Goal: Information Seeking & Learning: Learn about a topic

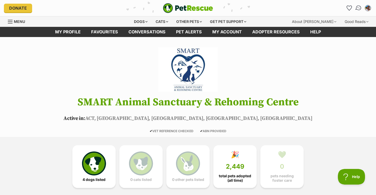
click at [358, 8] on img "Conversations" at bounding box center [358, 8] width 7 height 7
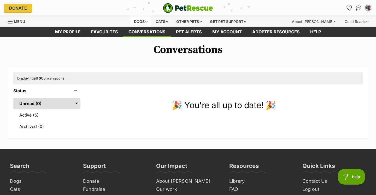
click at [141, 21] on div "Dogs" at bounding box center [140, 21] width 21 height 10
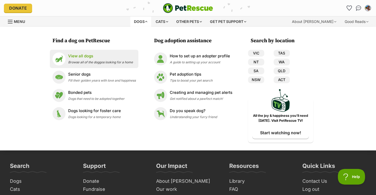
click at [79, 59] on div "View all dogs Browse all of the doggos looking for a home" at bounding box center [100, 58] width 65 height 11
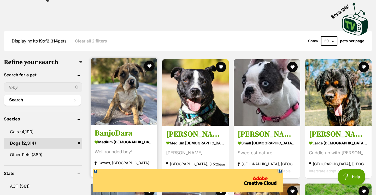
scroll to position [112, 0]
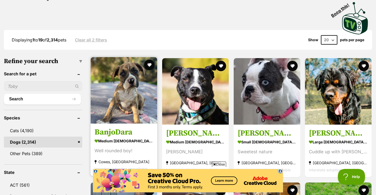
click at [124, 97] on img at bounding box center [124, 90] width 67 height 67
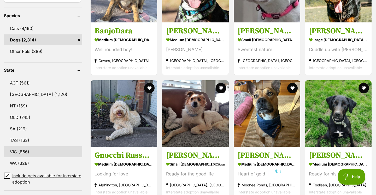
scroll to position [0, 0]
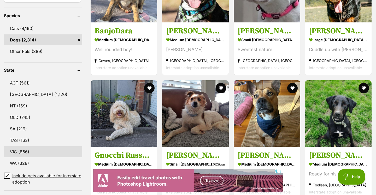
click at [24, 148] on link "VIC (866)" at bounding box center [43, 151] width 78 height 11
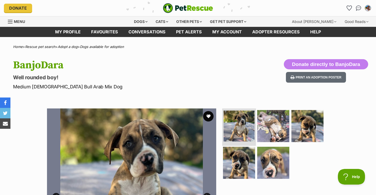
click at [238, 131] on img at bounding box center [238, 126] width 31 height 31
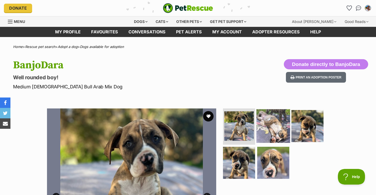
click at [272, 126] on img at bounding box center [273, 126] width 34 height 34
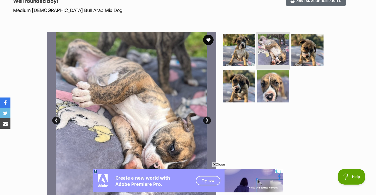
scroll to position [101, 0]
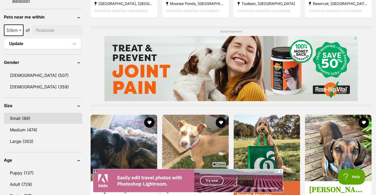
click at [22, 116] on link "Small (89)" at bounding box center [43, 118] width 78 height 11
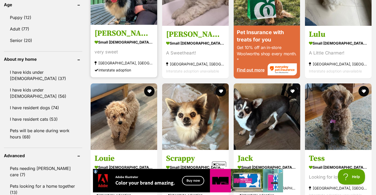
scroll to position [570, 0]
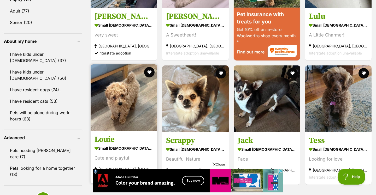
click at [127, 118] on img at bounding box center [124, 97] width 67 height 67
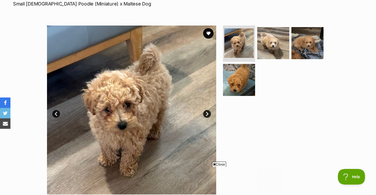
click at [206, 114] on link "Next" at bounding box center [207, 114] width 8 height 8
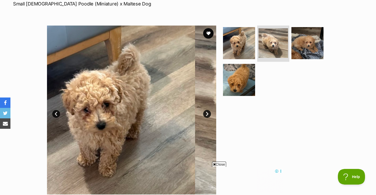
click at [206, 114] on link "Next" at bounding box center [207, 114] width 8 height 8
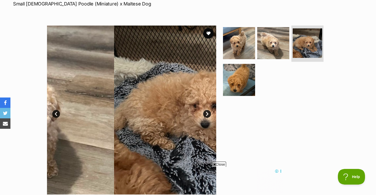
click at [206, 114] on link "Next" at bounding box center [207, 114] width 8 height 8
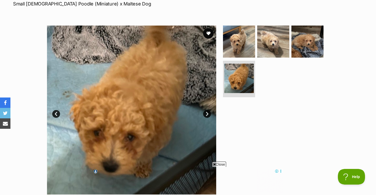
click at [206, 114] on link "Next" at bounding box center [207, 114] width 8 height 8
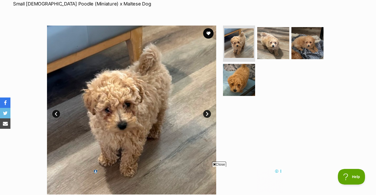
click at [206, 114] on link "Next" at bounding box center [207, 114] width 8 height 8
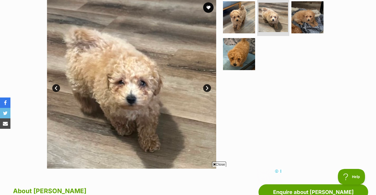
scroll to position [82, 0]
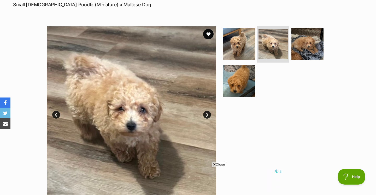
click at [208, 113] on link "Next" at bounding box center [207, 115] width 8 height 8
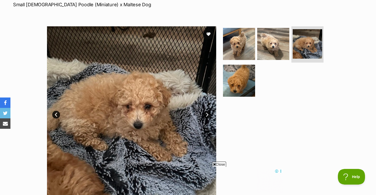
click at [206, 114] on link "Next" at bounding box center [207, 115] width 8 height 8
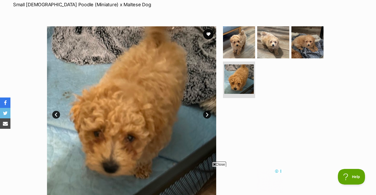
click at [206, 114] on link "Next" at bounding box center [207, 115] width 8 height 8
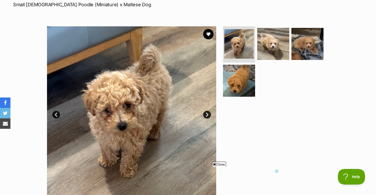
scroll to position [0, 0]
click at [206, 114] on link "Next" at bounding box center [207, 115] width 8 height 8
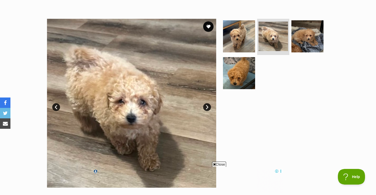
scroll to position [87, 0]
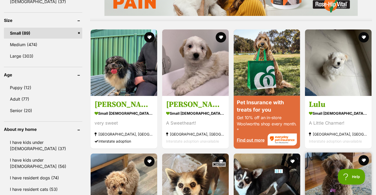
click at [343, 153] on img at bounding box center [338, 186] width 67 height 67
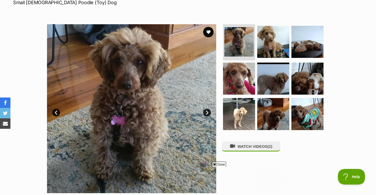
click at [206, 114] on link "Next" at bounding box center [207, 113] width 8 height 8
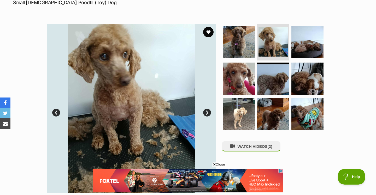
click at [206, 114] on link "Next" at bounding box center [207, 113] width 8 height 8
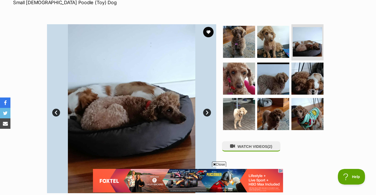
click at [206, 114] on link "Next" at bounding box center [207, 113] width 8 height 8
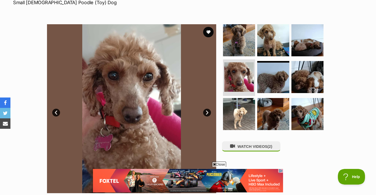
click at [206, 114] on link "Next" at bounding box center [207, 113] width 8 height 8
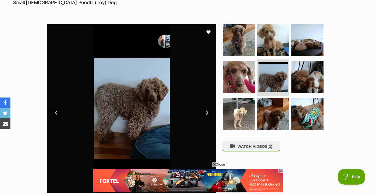
click at [206, 114] on link "Next" at bounding box center [207, 113] width 8 height 8
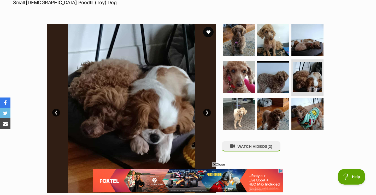
click at [206, 114] on link "Next" at bounding box center [207, 113] width 8 height 8
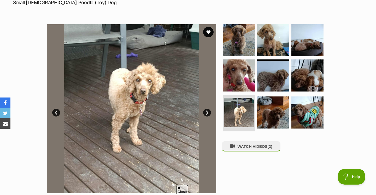
click at [206, 114] on link "Next" at bounding box center [207, 113] width 8 height 8
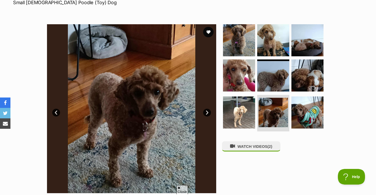
click at [206, 114] on link "Next" at bounding box center [207, 113] width 8 height 8
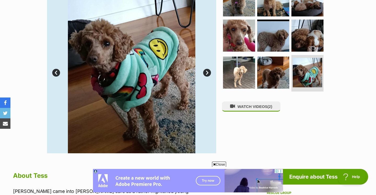
scroll to position [121, 0]
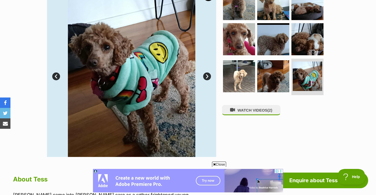
click at [207, 75] on link "Next" at bounding box center [207, 77] width 8 height 8
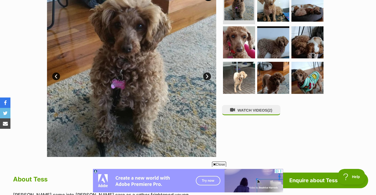
click at [207, 75] on link "Next" at bounding box center [207, 77] width 8 height 8
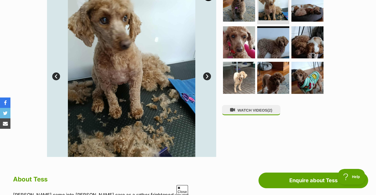
click at [207, 75] on link "Next" at bounding box center [207, 77] width 8 height 8
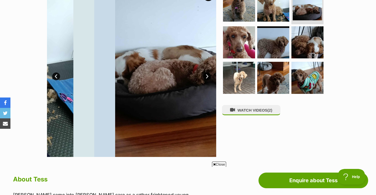
scroll to position [0, 0]
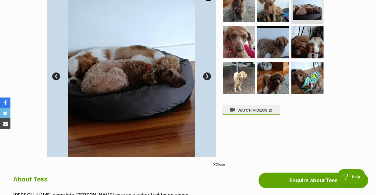
click at [207, 75] on link "Next" at bounding box center [207, 77] width 8 height 8
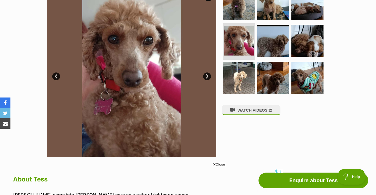
click at [207, 75] on link "Next" at bounding box center [207, 77] width 8 height 8
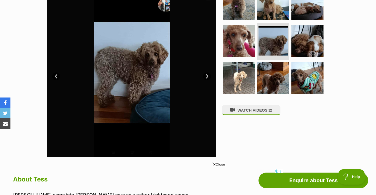
click at [207, 75] on link "Next" at bounding box center [207, 77] width 8 height 8
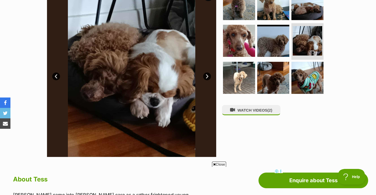
click at [207, 76] on link "Next" at bounding box center [207, 77] width 8 height 8
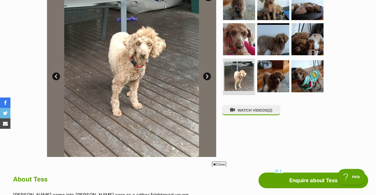
click at [207, 76] on link "Next" at bounding box center [207, 77] width 8 height 8
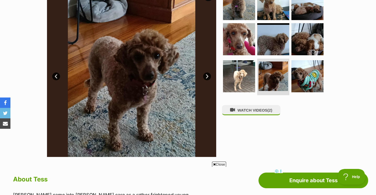
click at [207, 76] on link "Next" at bounding box center [207, 77] width 8 height 8
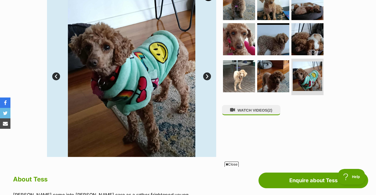
click at [207, 76] on link "Next" at bounding box center [207, 77] width 8 height 8
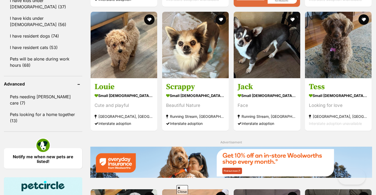
scroll to position [738, 0]
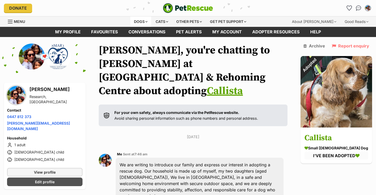
click at [140, 22] on div "Dogs" at bounding box center [140, 21] width 21 height 10
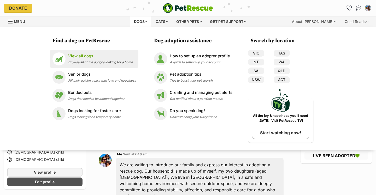
click at [92, 61] on span "Browse all of the doggos looking for a home" at bounding box center [100, 62] width 65 height 4
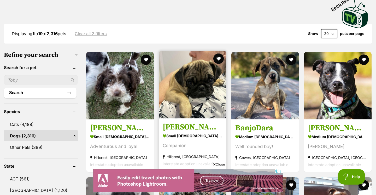
click at [178, 97] on img at bounding box center [193, 85] width 68 height 68
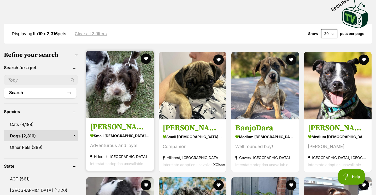
click at [111, 93] on img at bounding box center [120, 85] width 68 height 68
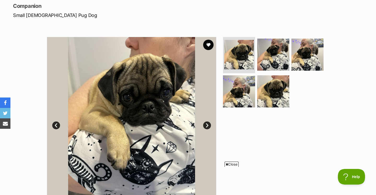
click at [208, 125] on link "Next" at bounding box center [207, 126] width 8 height 8
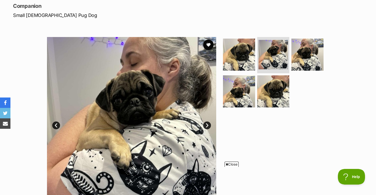
click at [207, 126] on link "Next" at bounding box center [207, 126] width 8 height 8
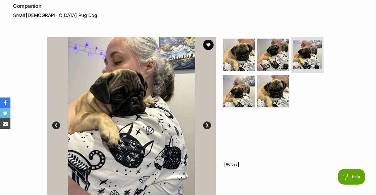
click at [207, 126] on link "Next" at bounding box center [207, 126] width 8 height 8
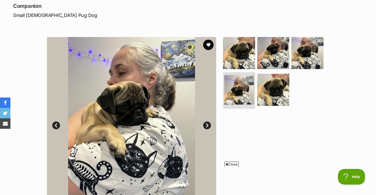
click at [207, 126] on link "Next" at bounding box center [207, 126] width 8 height 8
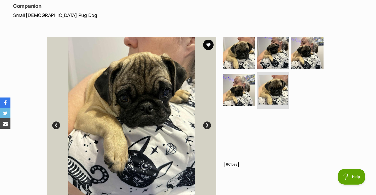
click at [207, 126] on link "Next" at bounding box center [207, 126] width 8 height 8
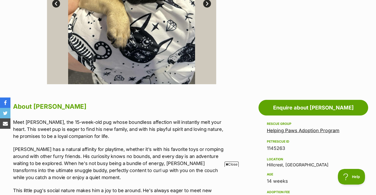
scroll to position [120, 0]
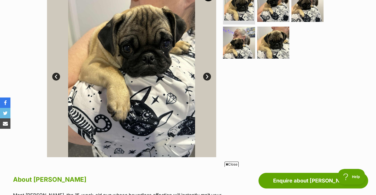
click at [207, 75] on link "Next" at bounding box center [207, 77] width 8 height 8
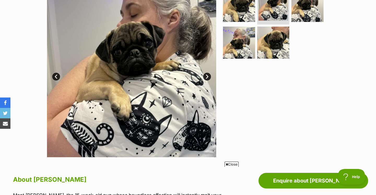
click at [208, 76] on link "Next" at bounding box center [207, 77] width 8 height 8
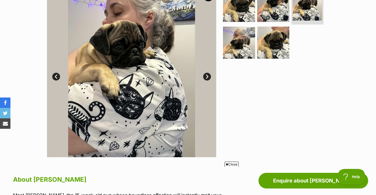
click at [208, 76] on link "Next" at bounding box center [207, 77] width 8 height 8
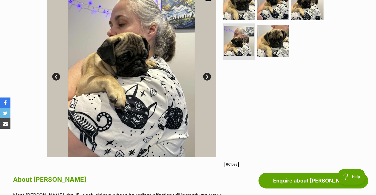
click at [208, 76] on link "Next" at bounding box center [207, 77] width 8 height 8
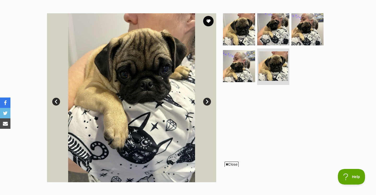
scroll to position [0, 0]
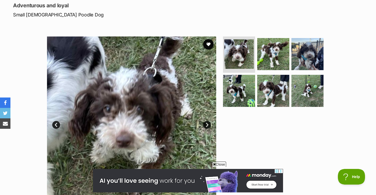
click at [208, 124] on link "Next" at bounding box center [207, 125] width 8 height 8
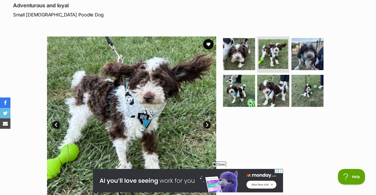
click at [208, 124] on link "Next" at bounding box center [207, 125] width 8 height 8
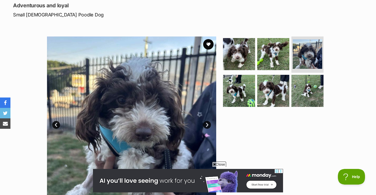
click at [208, 124] on link "Next" at bounding box center [207, 125] width 8 height 8
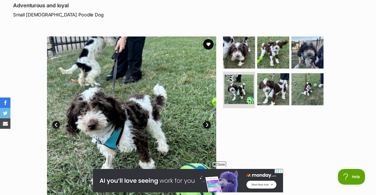
click at [208, 124] on link "Next" at bounding box center [207, 125] width 8 height 8
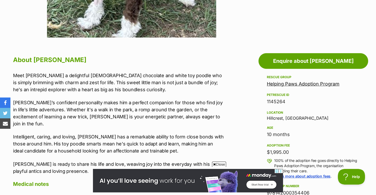
scroll to position [184, 0]
